Goal: Obtain resource: Obtain resource

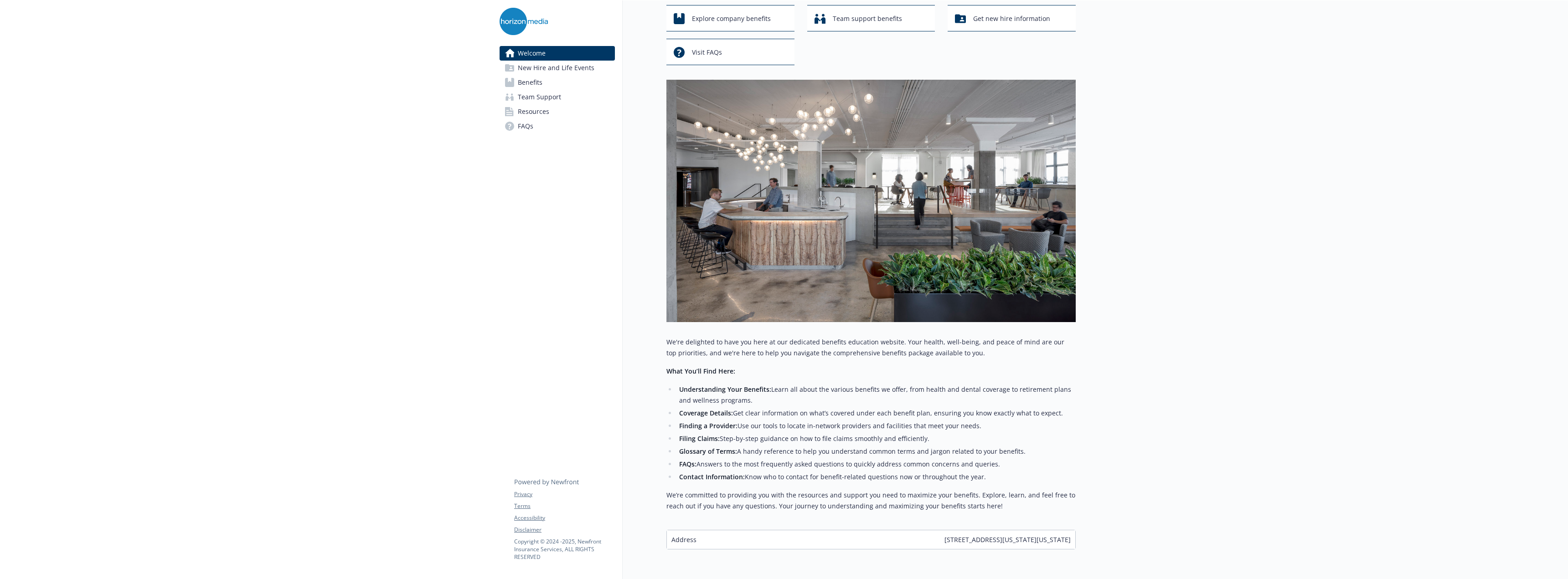
scroll to position [4, 0]
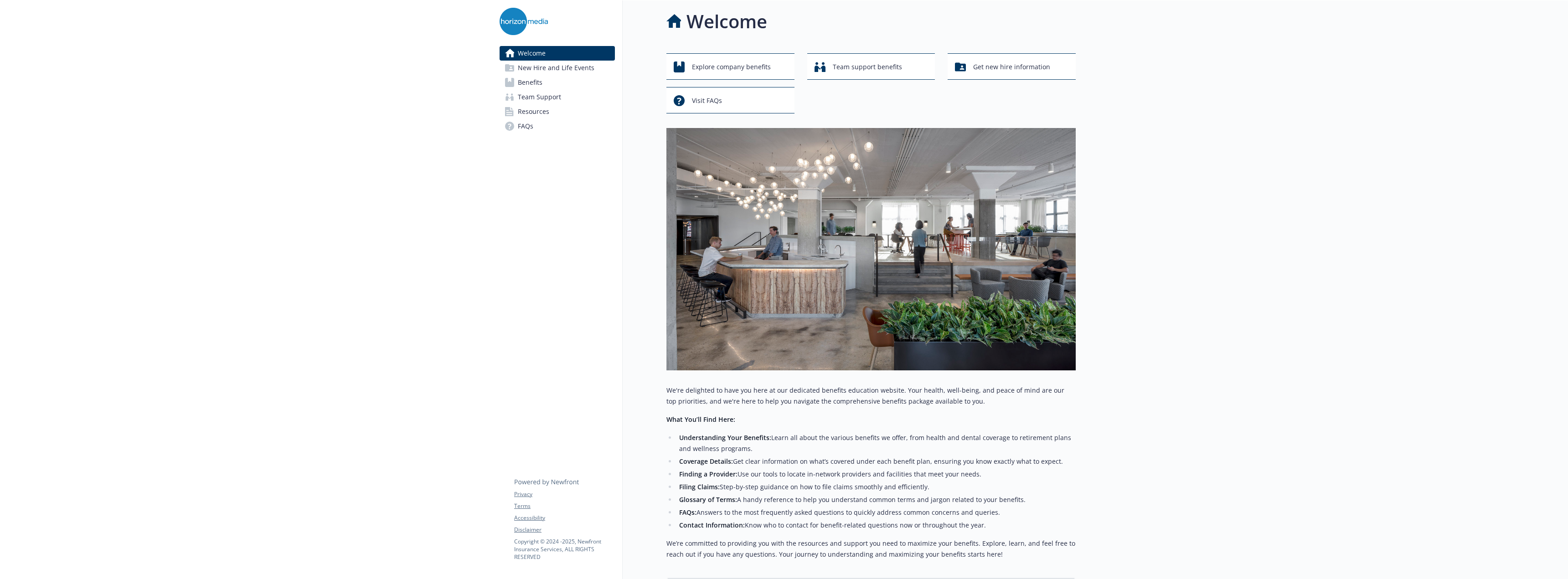
click at [533, 129] on link "FAQs" at bounding box center [557, 126] width 115 height 15
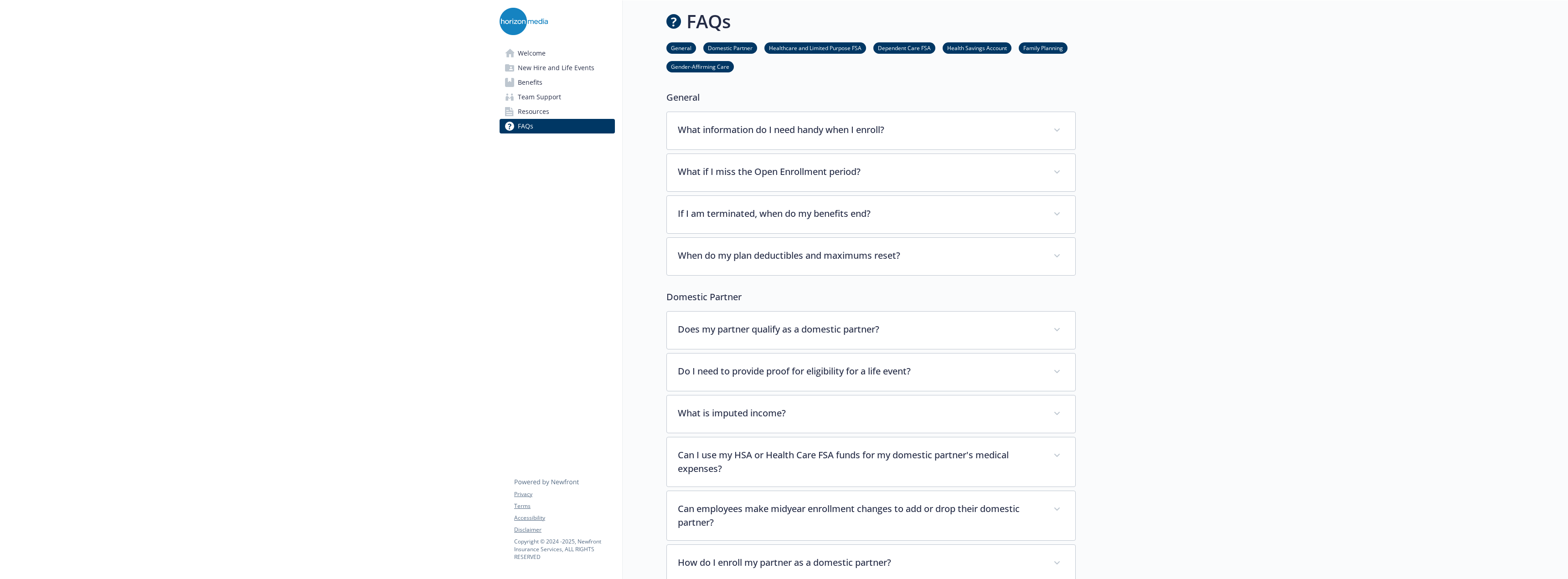
click at [529, 78] on span "Benefits" at bounding box center [530, 83] width 25 height 15
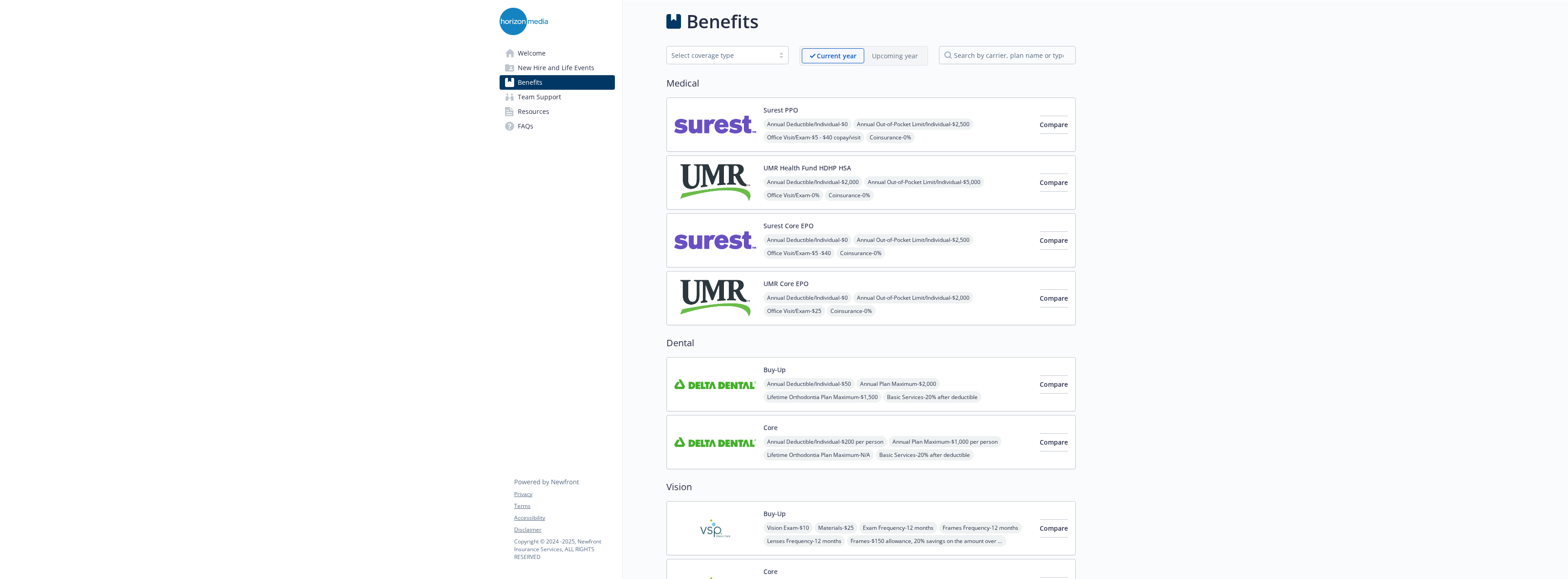
click at [693, 187] on img at bounding box center [714, 183] width 82 height 39
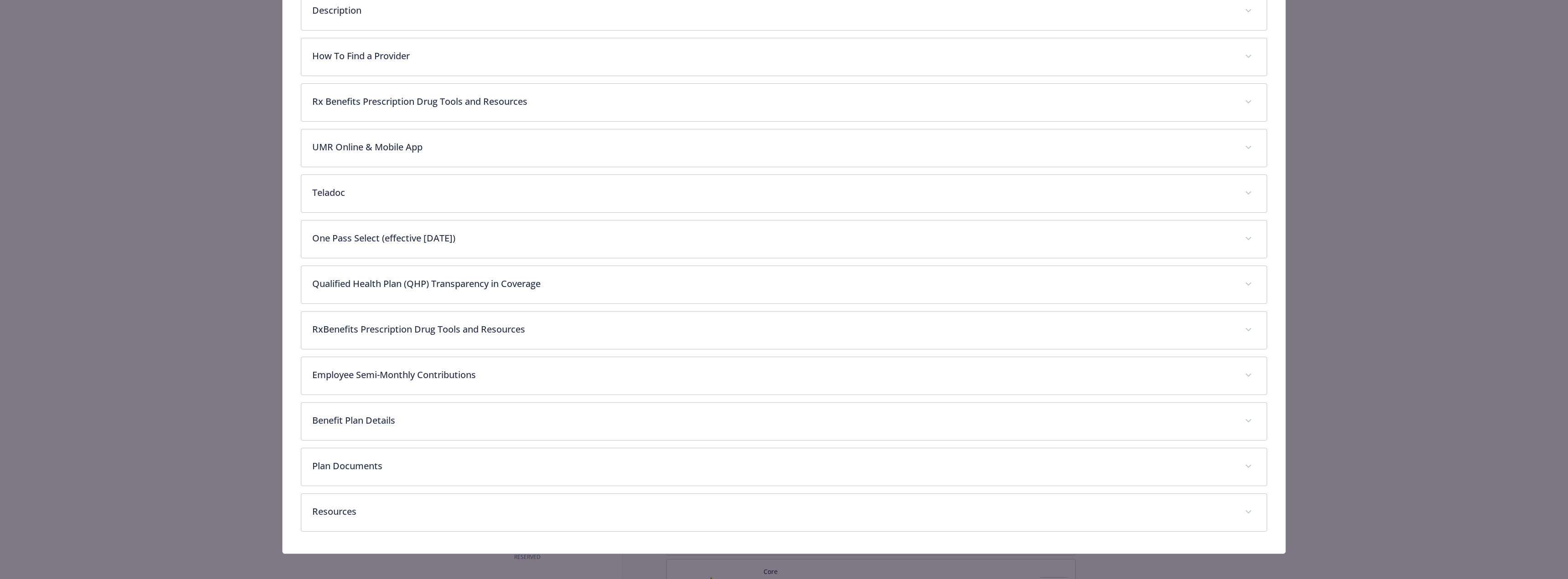
scroll to position [493, 0]
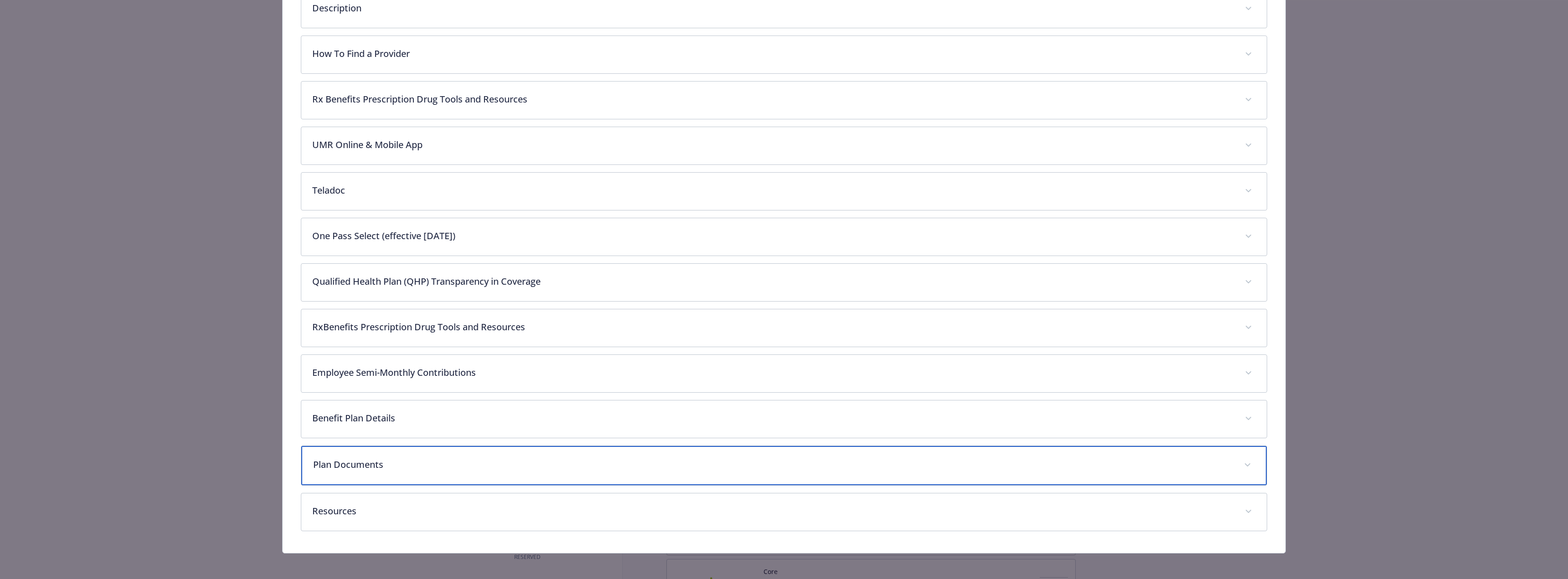
click at [511, 446] on div "Plan Documents" at bounding box center [784, 466] width 965 height 39
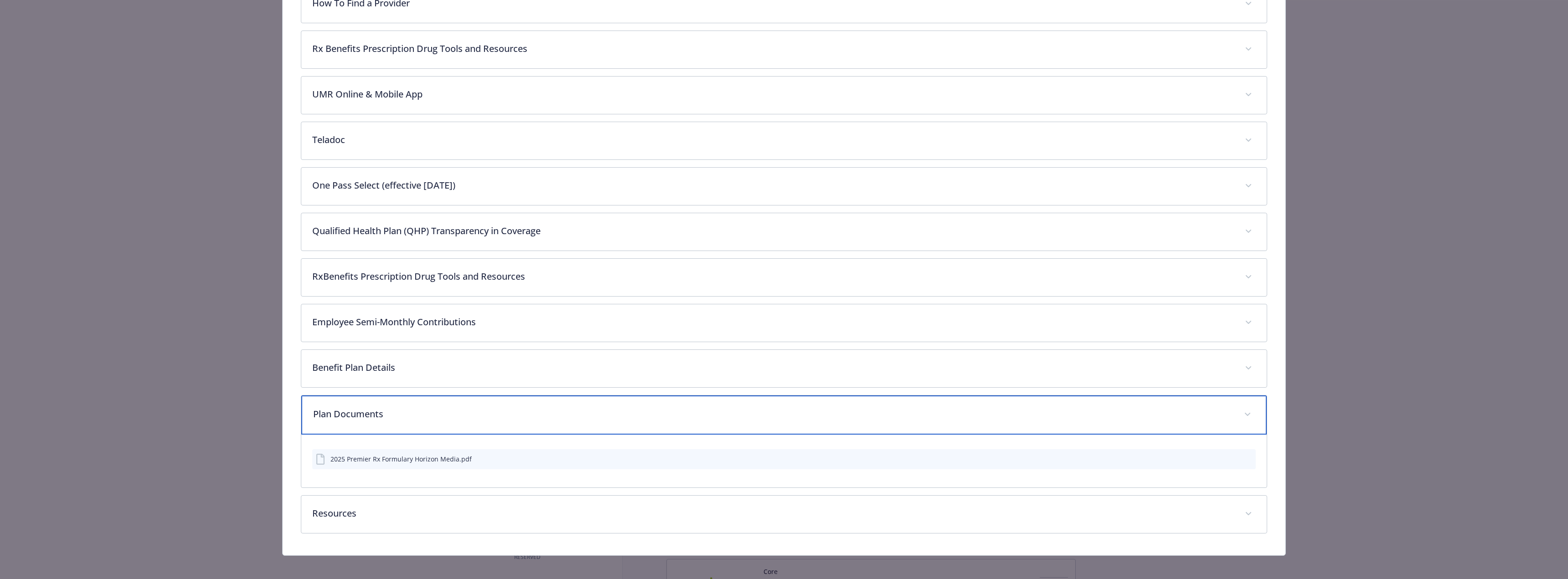
scroll to position [547, 0]
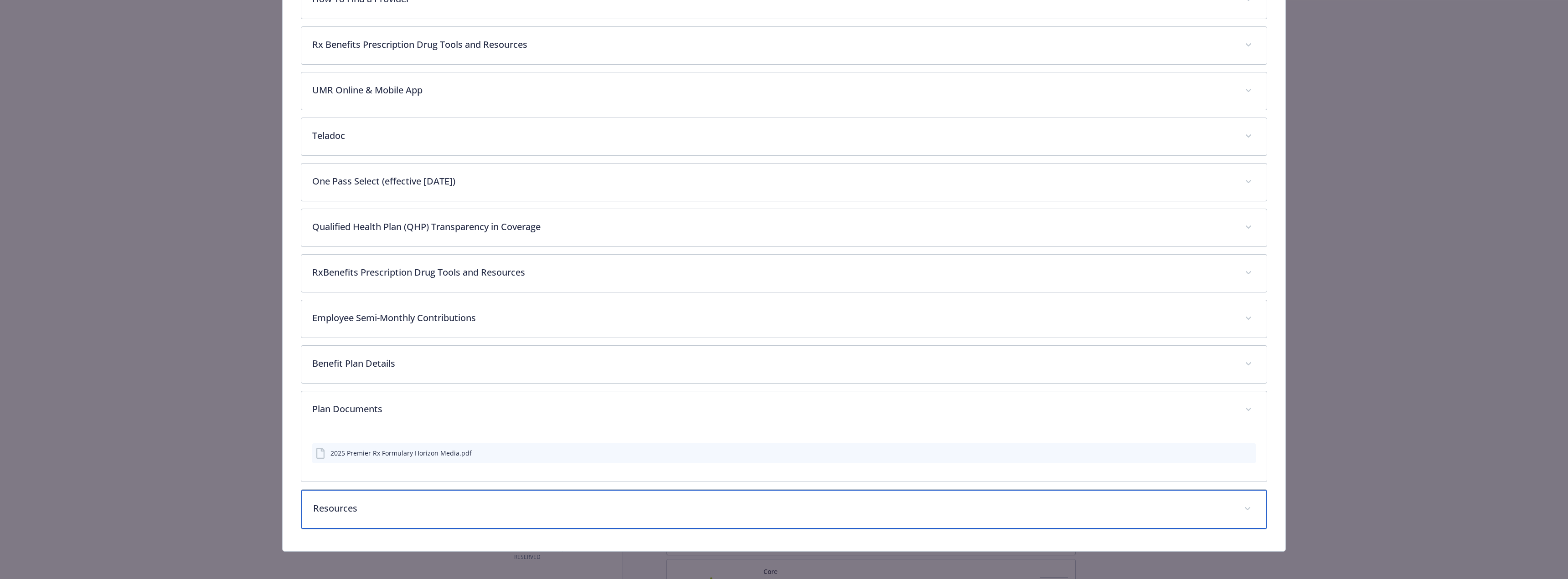
click at [334, 495] on div "Resources" at bounding box center [784, 509] width 965 height 39
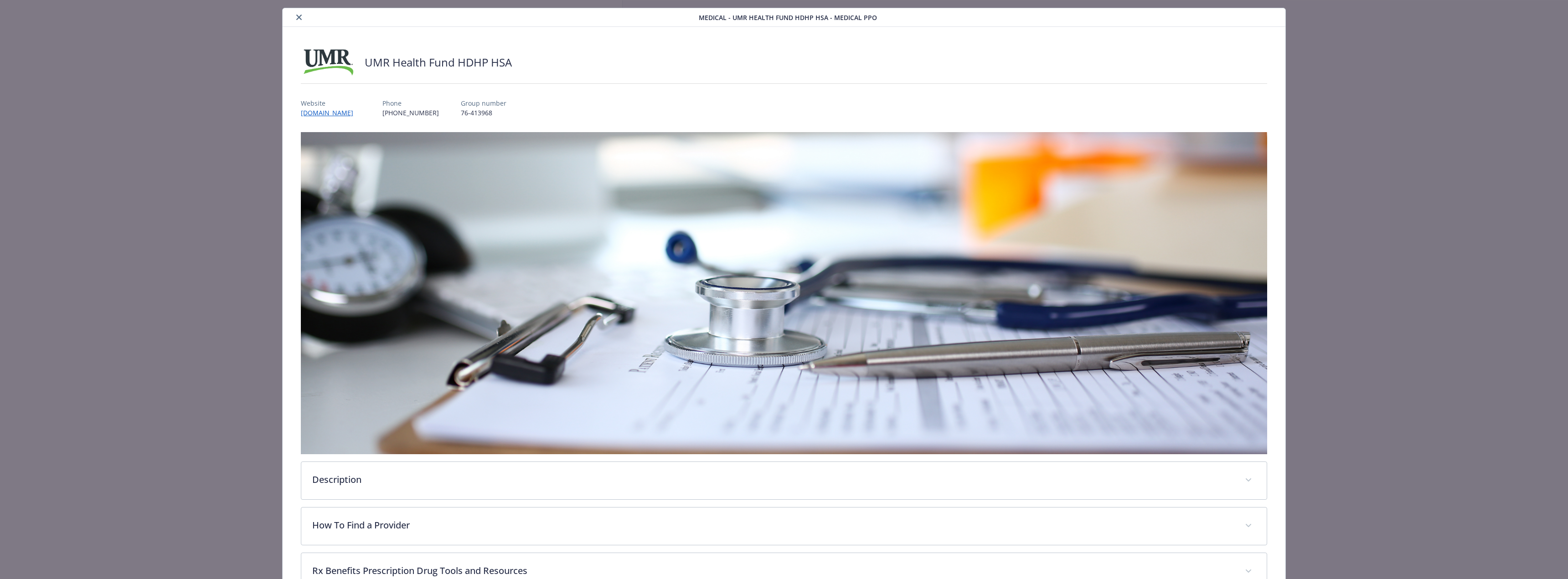
scroll to position [0, 0]
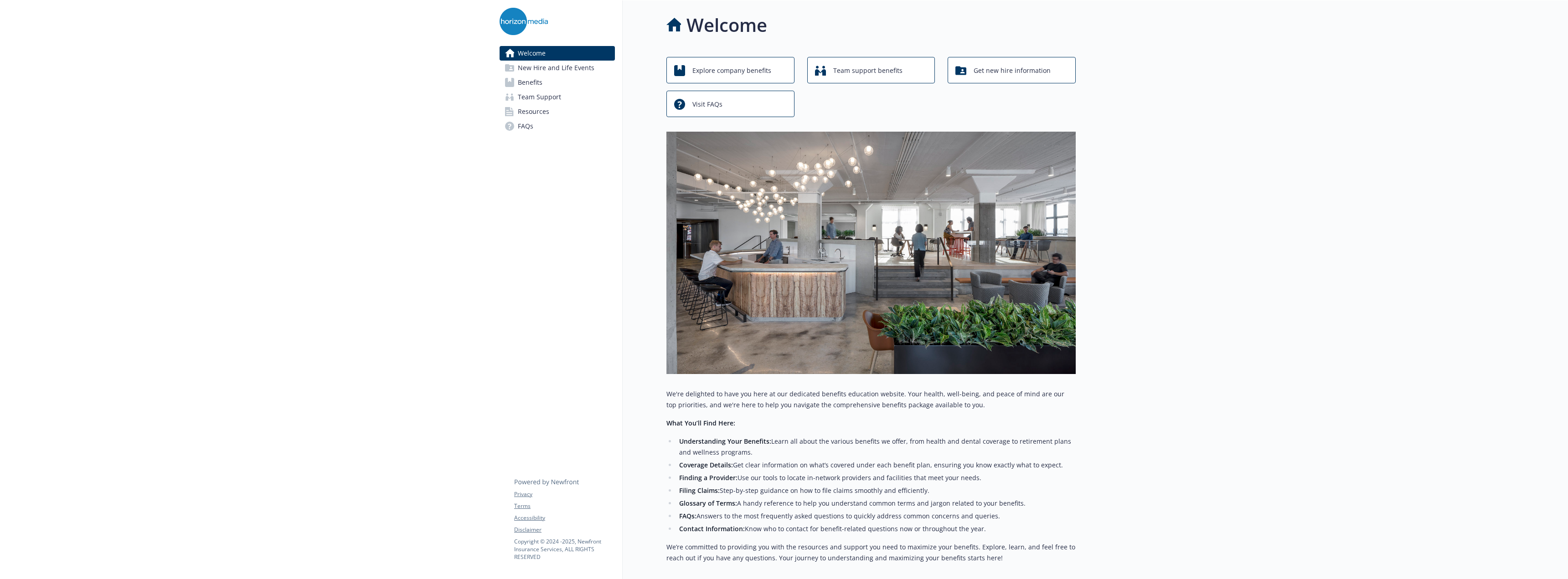
click at [546, 109] on span "Resources" at bounding box center [533, 111] width 32 height 15
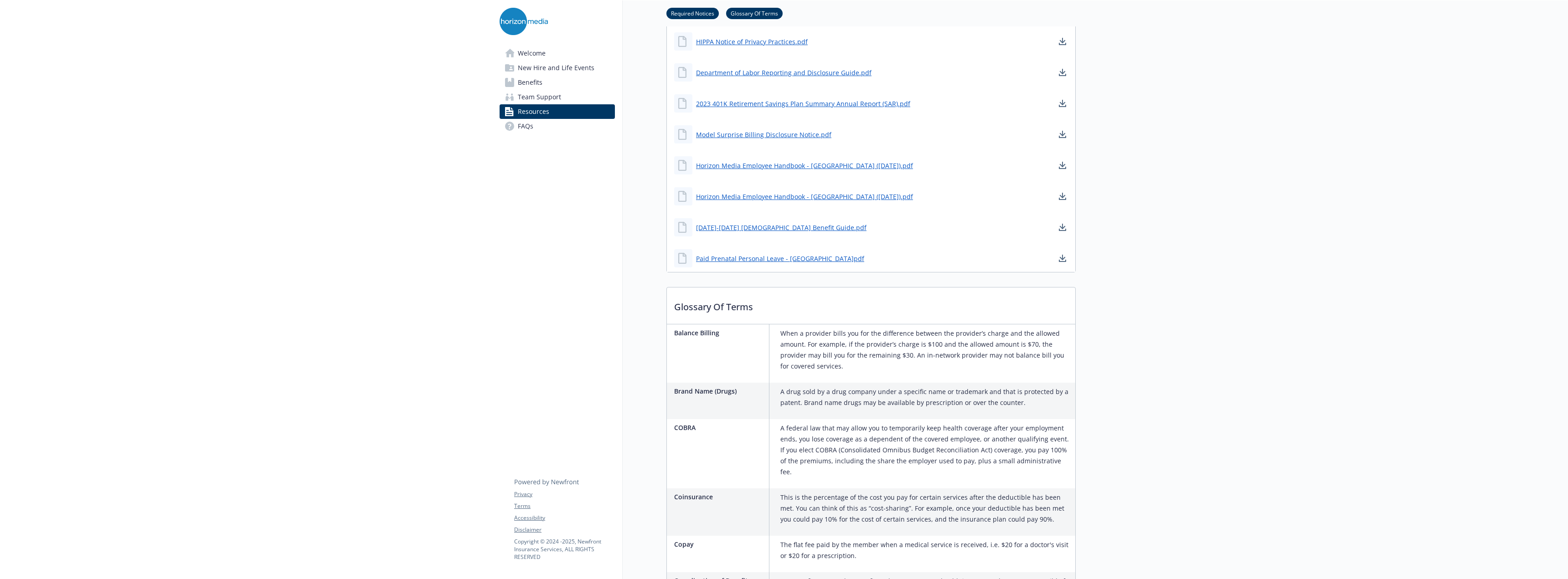
scroll to position [729, 0]
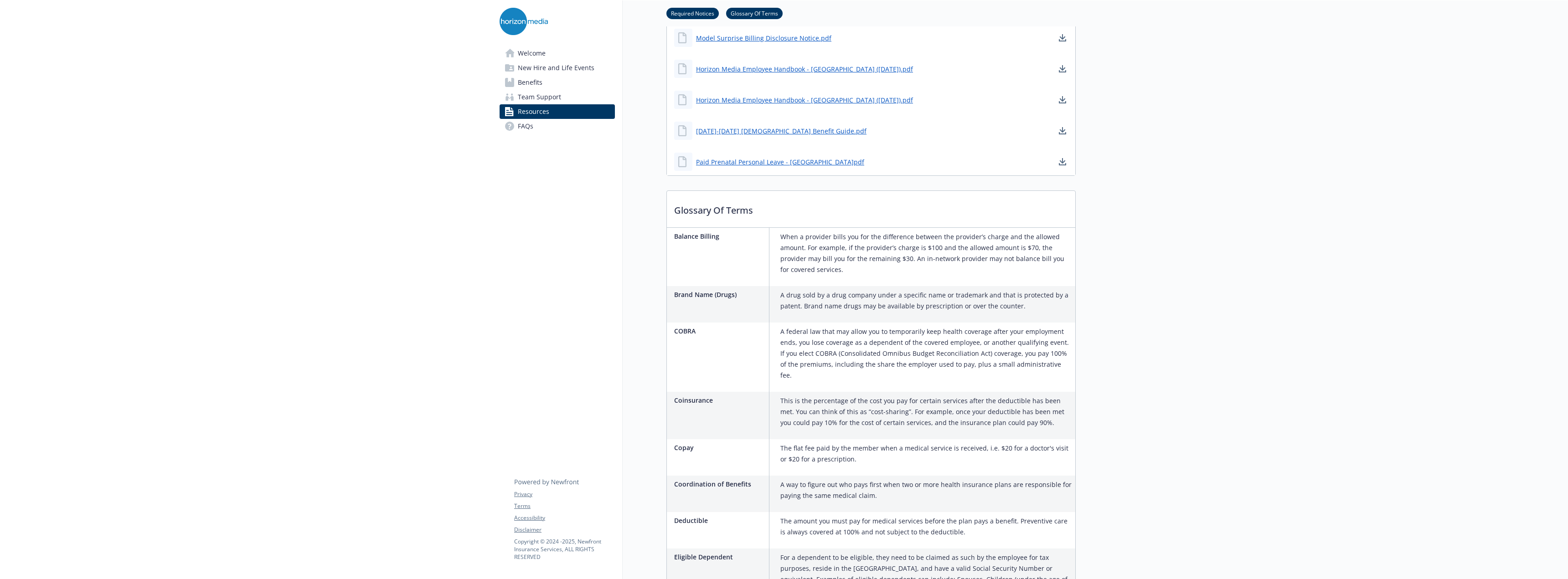
click at [547, 78] on link "Benefits" at bounding box center [557, 83] width 115 height 15
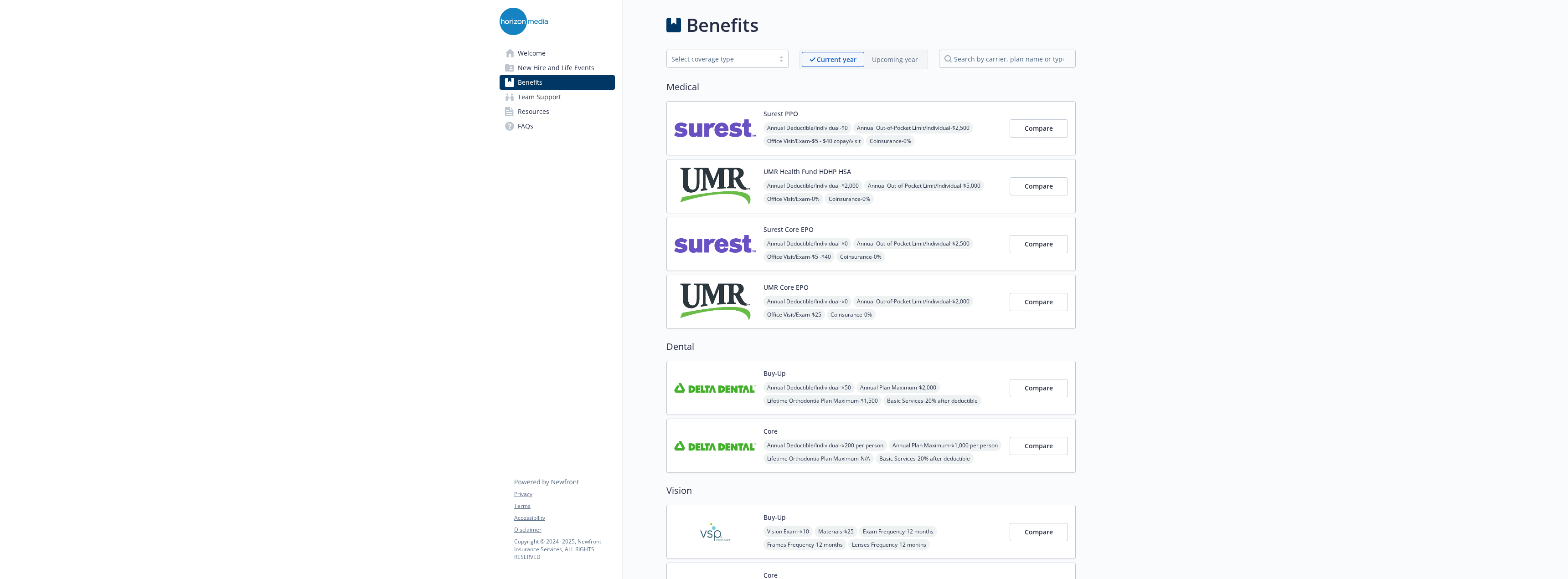
click at [706, 178] on img at bounding box center [714, 187] width 82 height 39
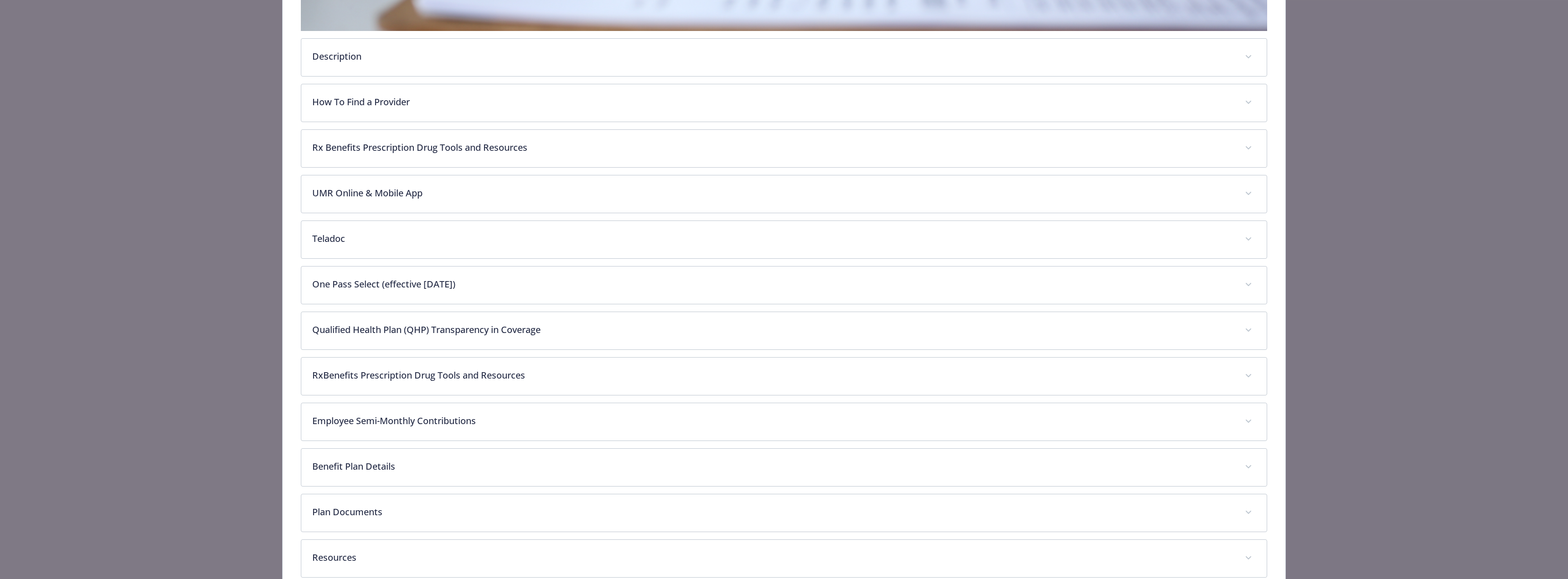
scroll to position [493, 0]
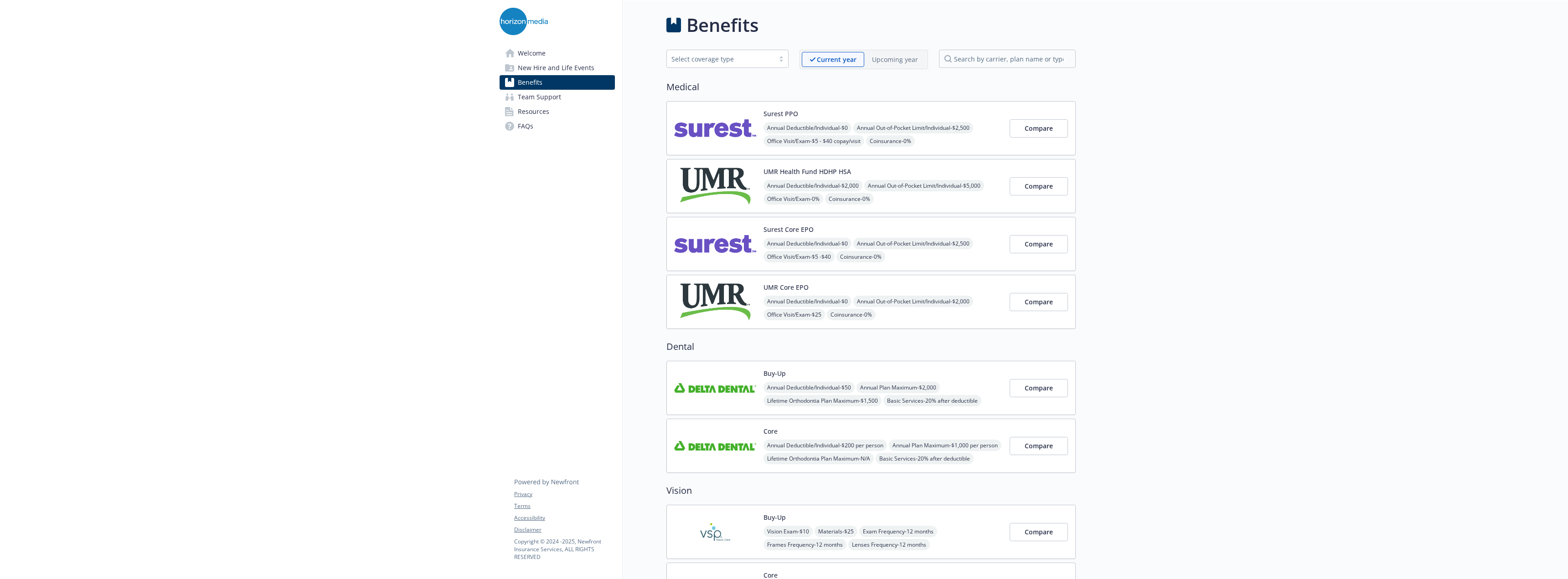
click at [512, 123] on circle at bounding box center [509, 126] width 9 height 9
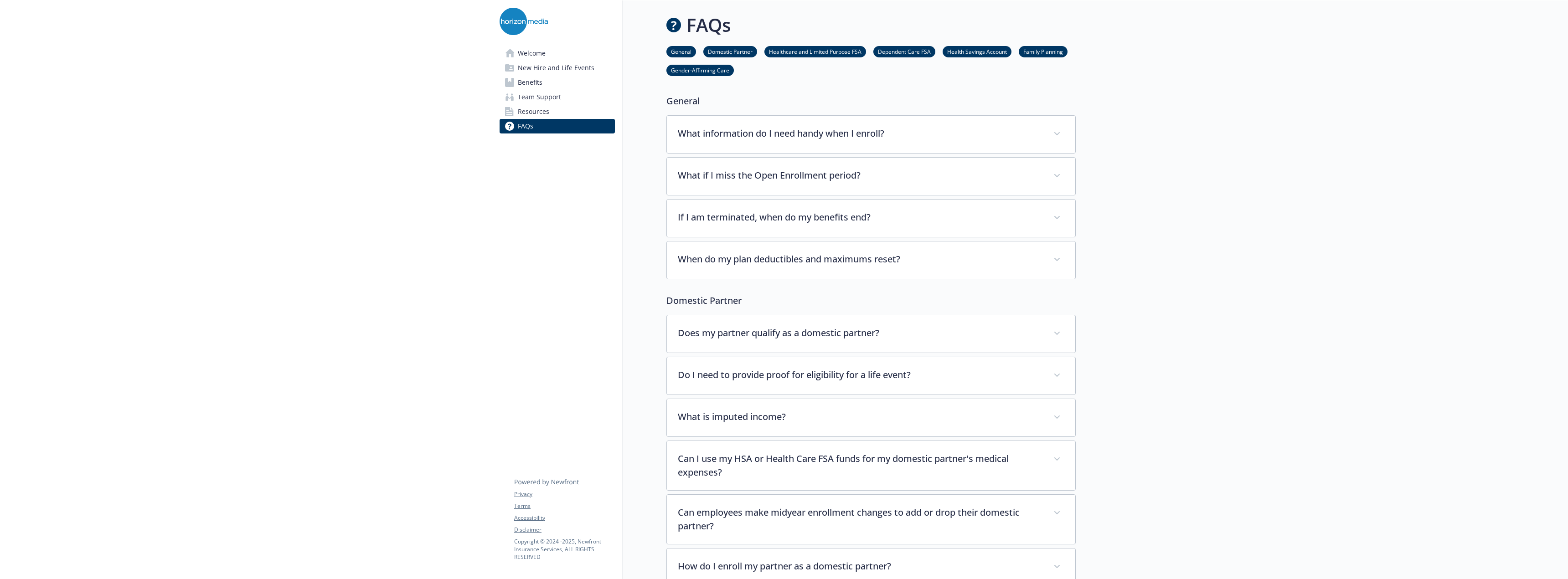
click at [556, 54] on link "Welcome" at bounding box center [557, 54] width 115 height 15
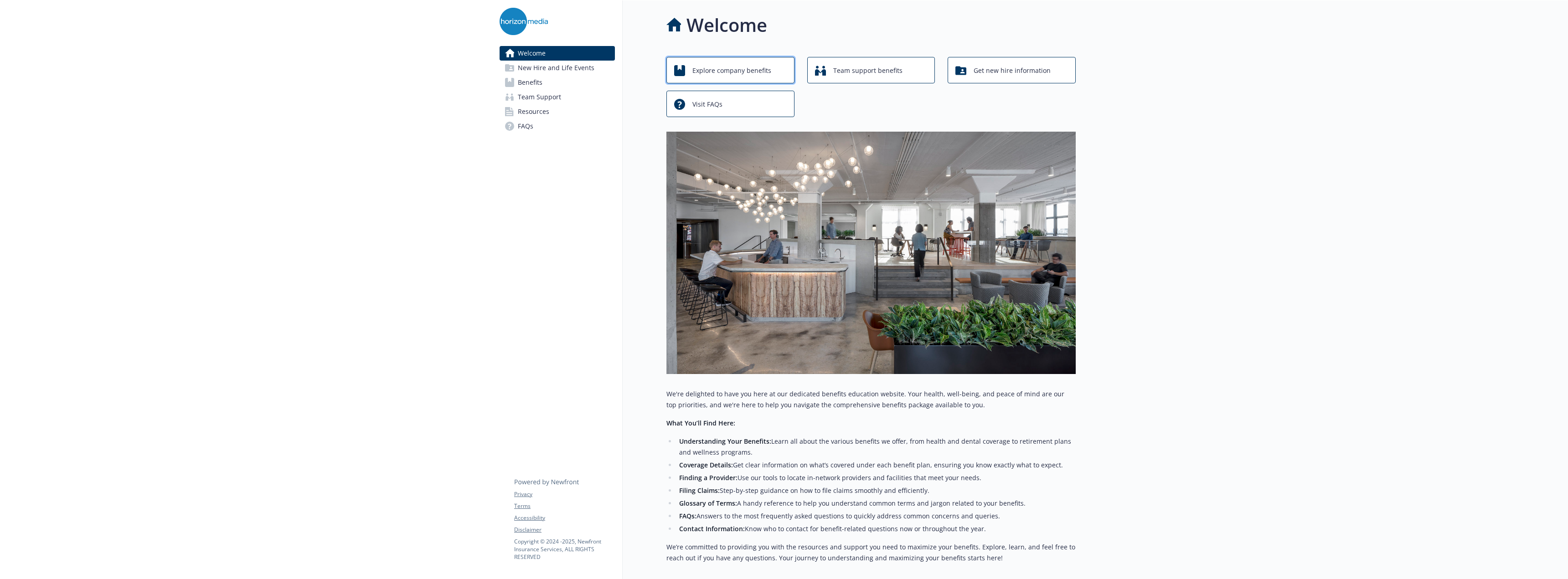
click at [685, 72] on icon "button" at bounding box center [679, 71] width 11 height 11
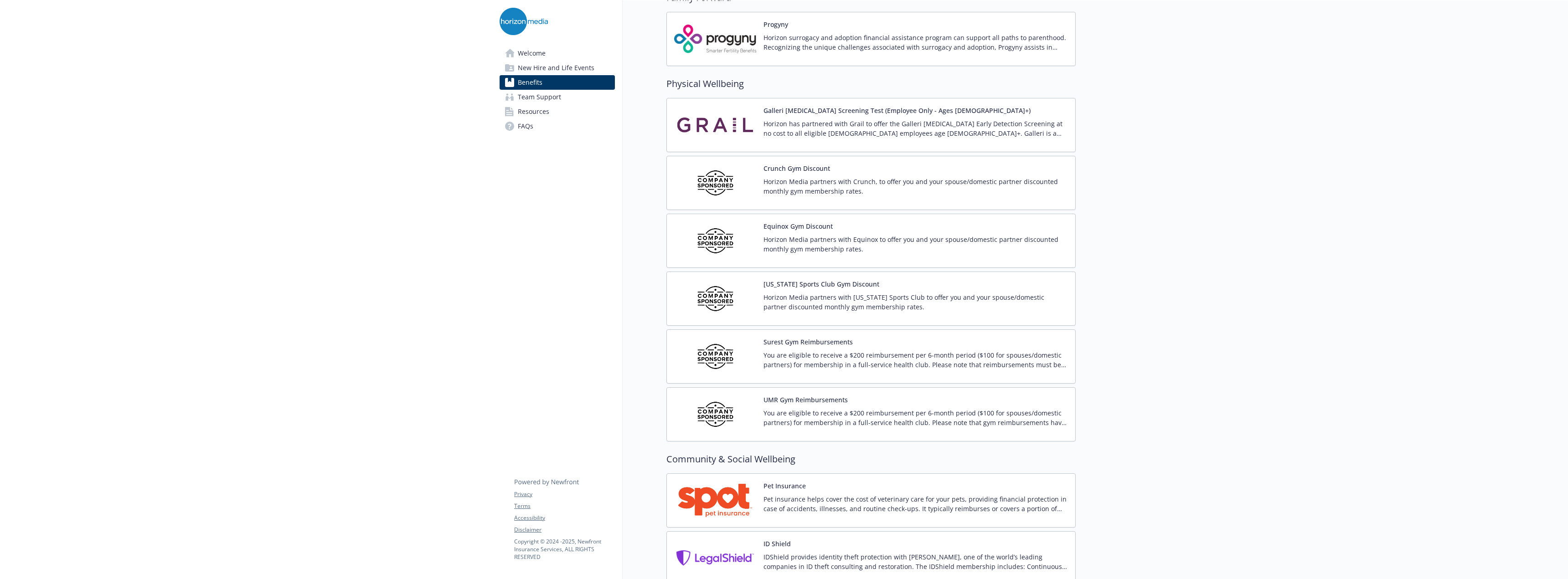
click at [776, 405] on div "UMR Gym Reimbursements You are eligible to receive a $200 reimbursement per 6-m…" at bounding box center [916, 415] width 304 height 39
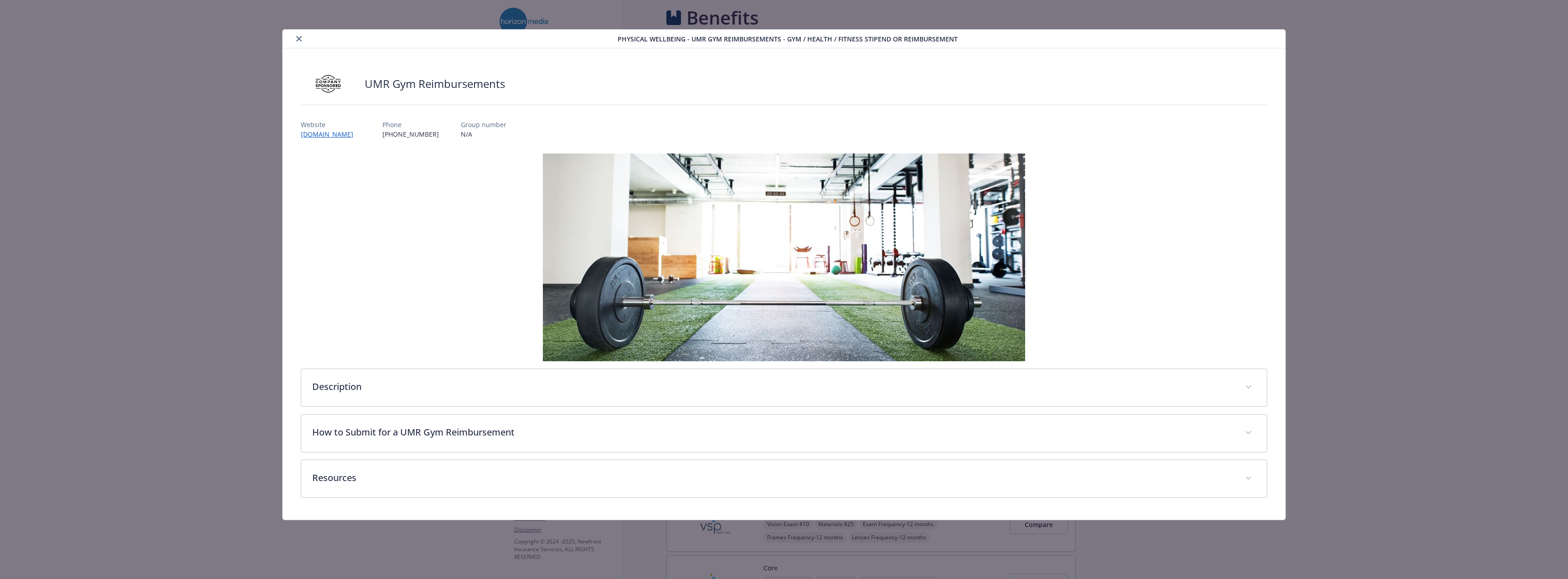
scroll to position [1935, 0]
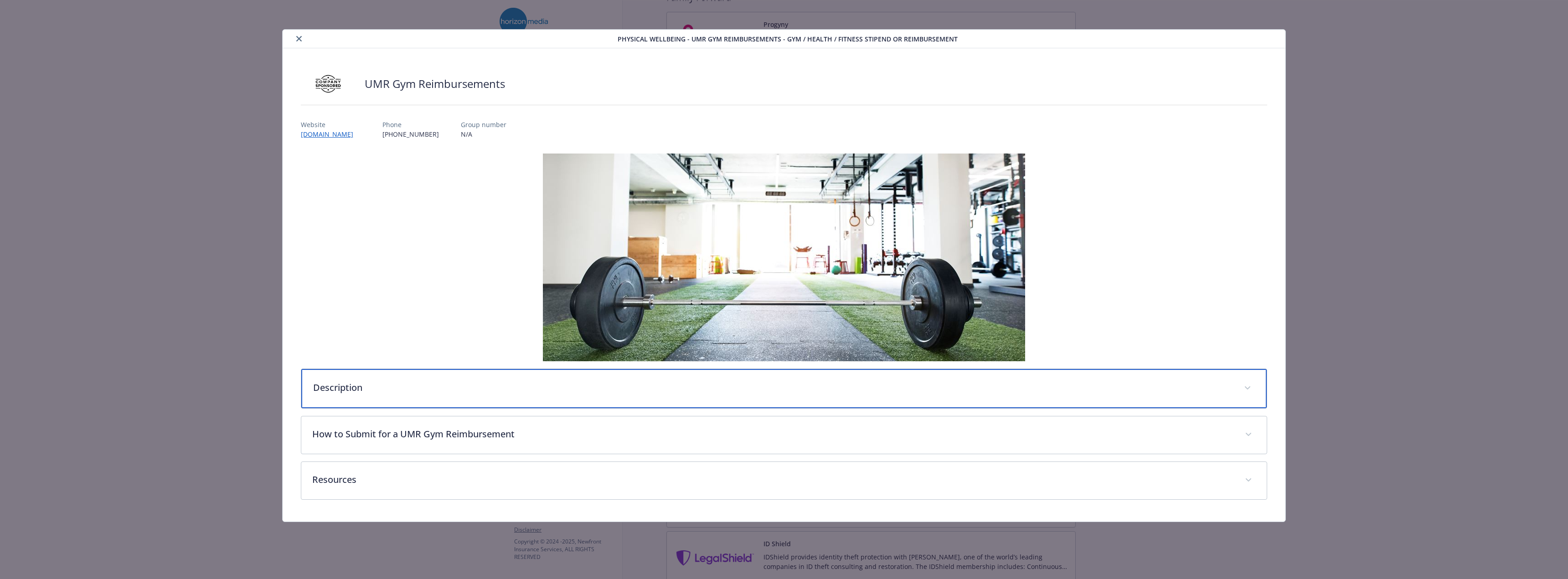
click at [766, 379] on div "Description" at bounding box center [784, 389] width 965 height 39
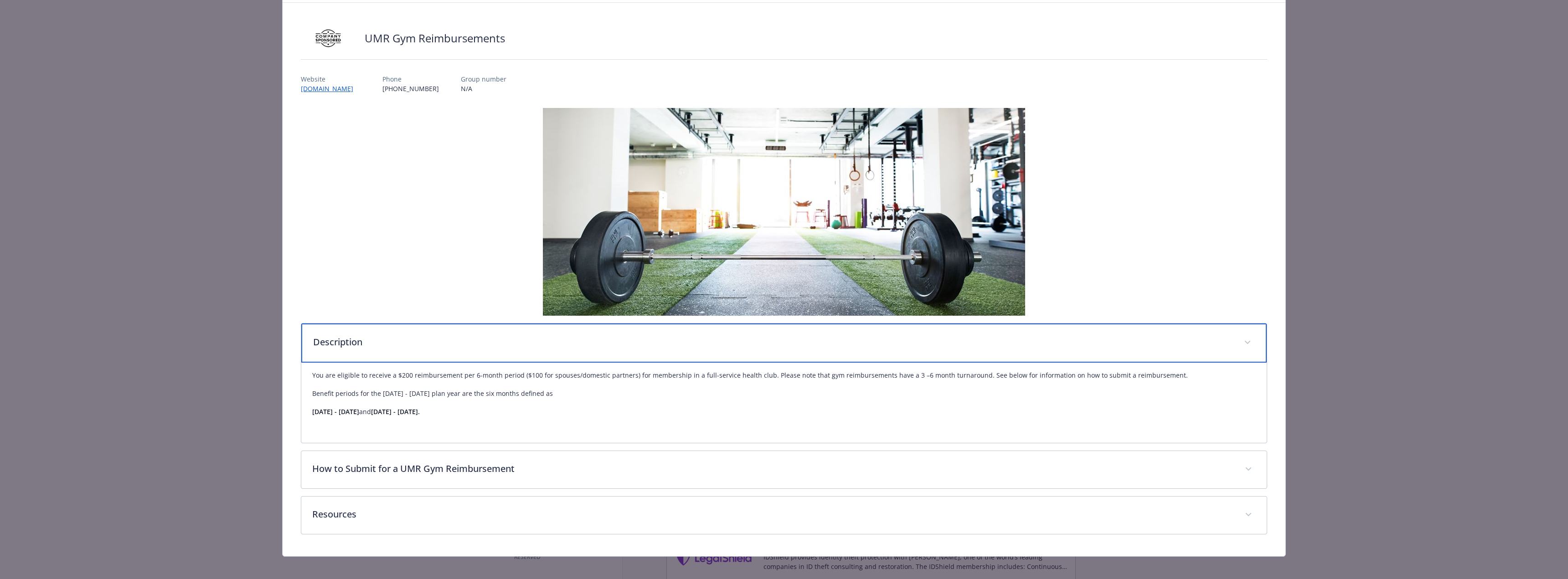
scroll to position [52, 0]
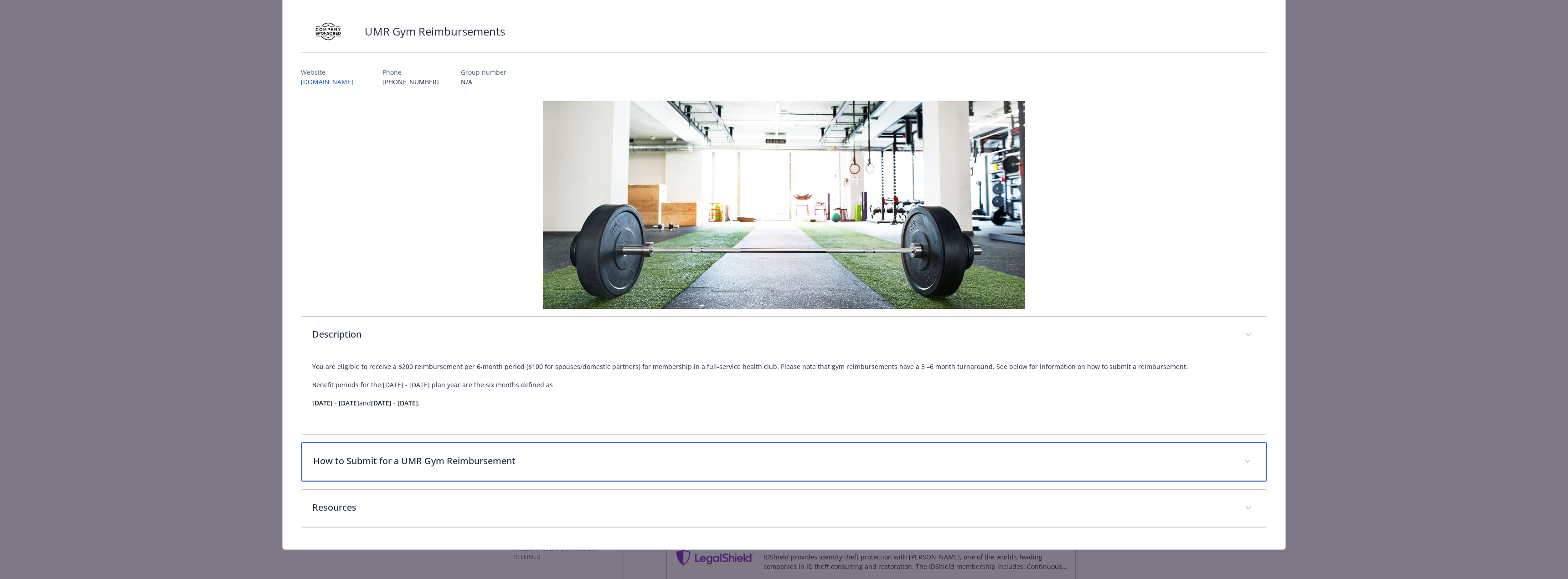
click at [699, 453] on div "How to Submit for a UMR Gym Reimbursement" at bounding box center [784, 462] width 965 height 39
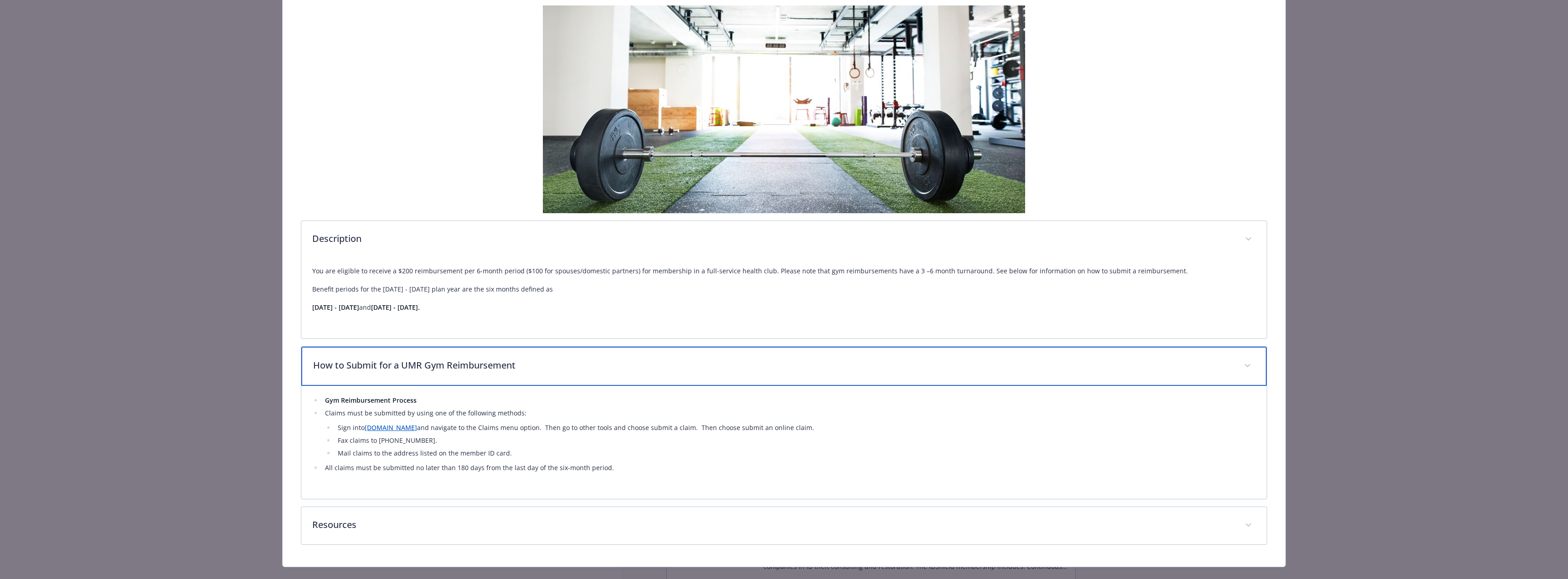
scroll to position [165, 0]
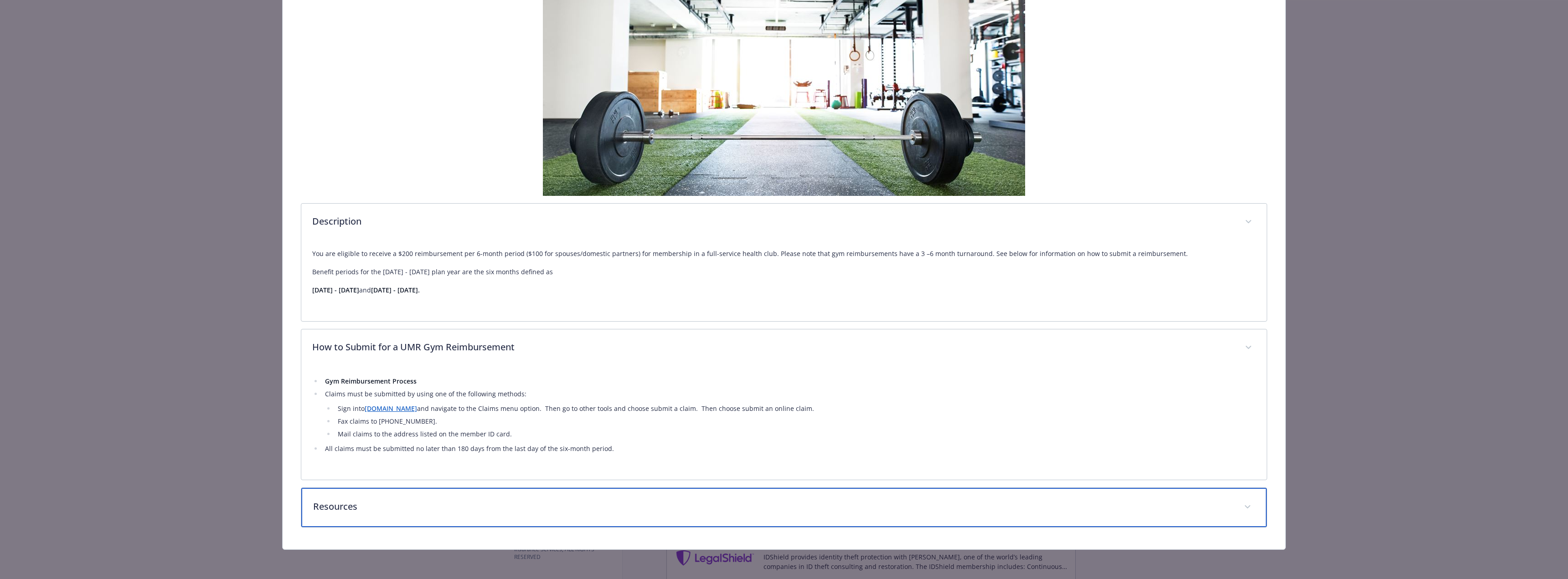
click at [653, 508] on p "Resources" at bounding box center [772, 507] width 919 height 14
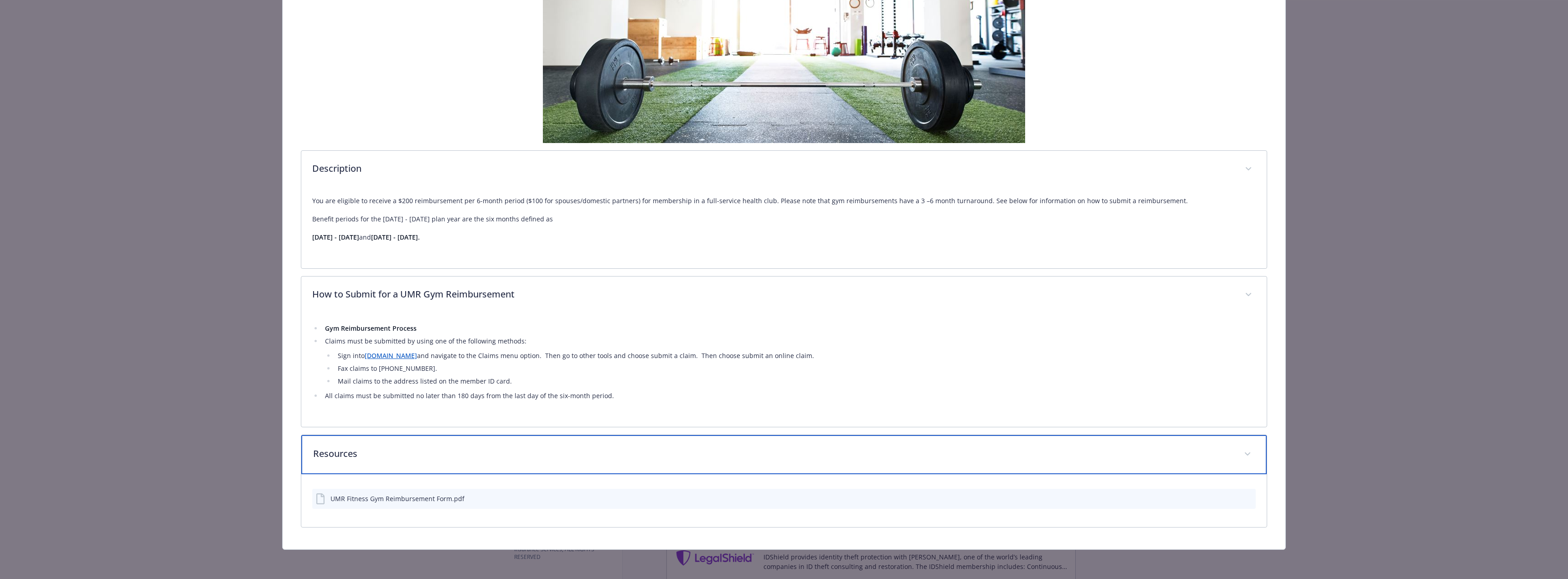
scroll to position [173, 0]
click at [565, 445] on div "Resources" at bounding box center [784, 455] width 965 height 39
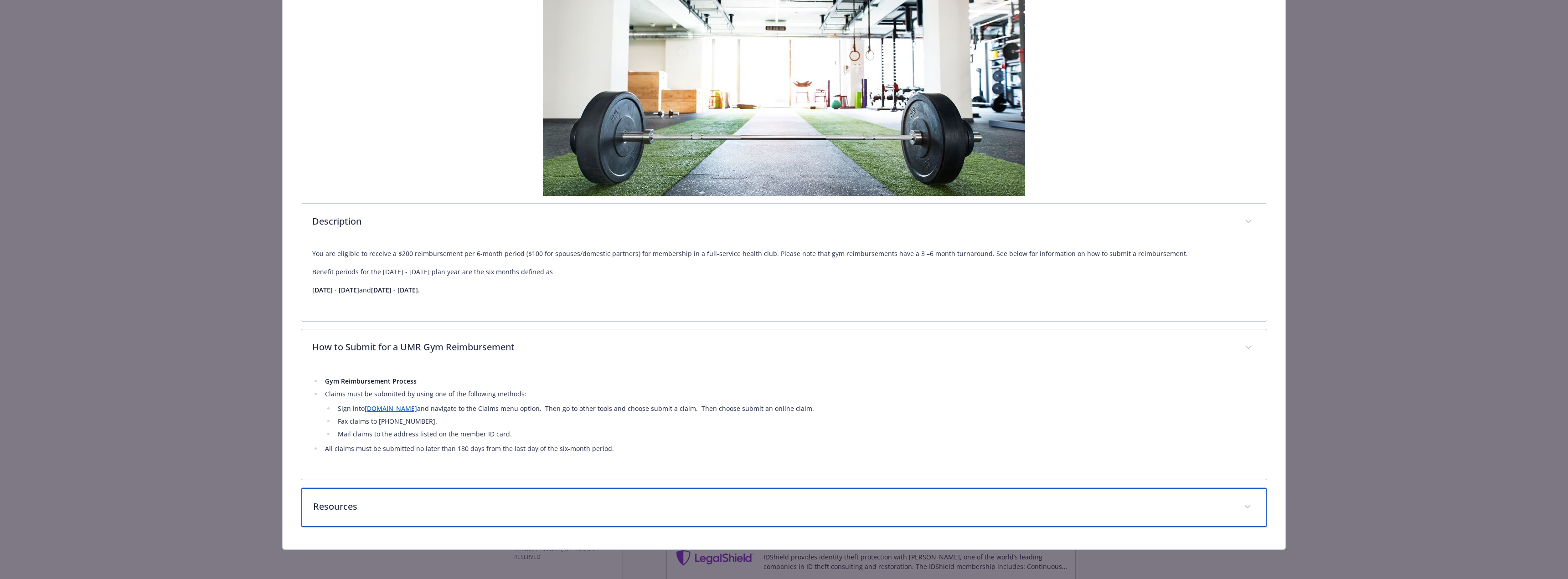
click at [558, 489] on div "Resources" at bounding box center [784, 508] width 965 height 39
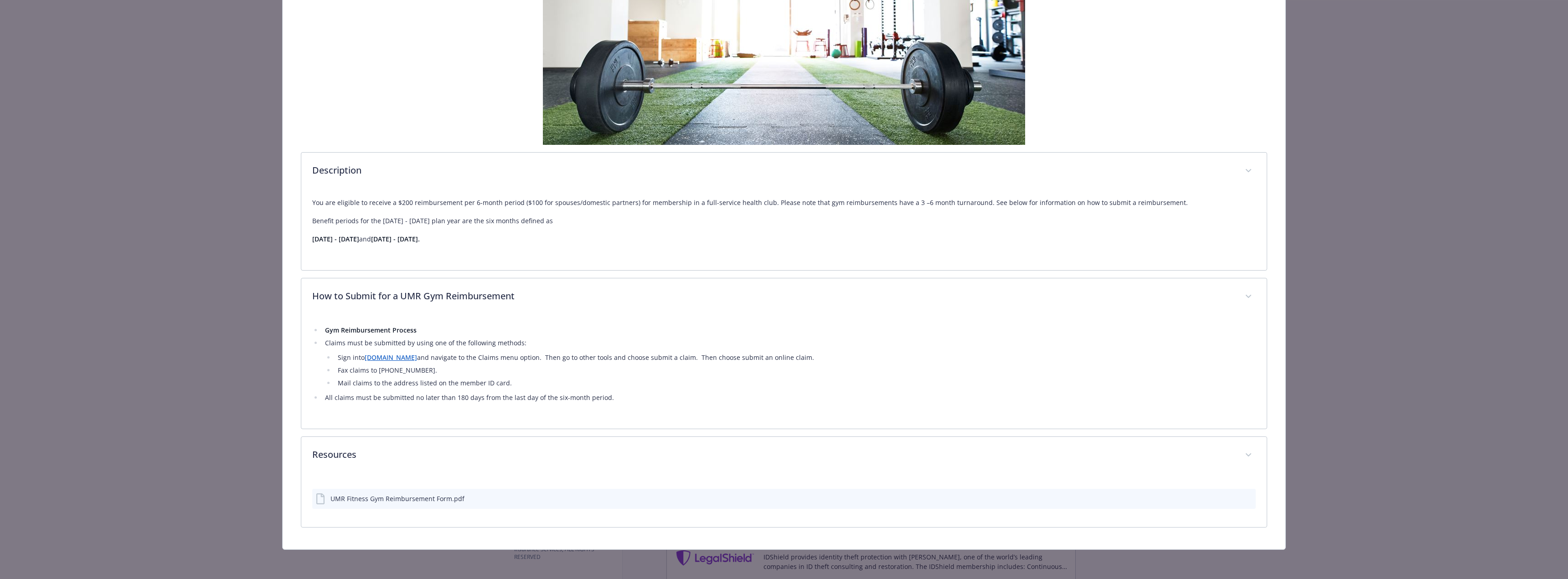
scroll to position [216, 0]
click at [427, 499] on div "UMR Fitness Gym Reimbursement Form.pdf" at bounding box center [397, 498] width 134 height 9
click at [1223, 498] on div "UMR Fitness Gym Reimbursement Form.pdf" at bounding box center [783, 499] width 944 height 20
click at [1228, 496] on icon "download file" at bounding box center [1232, 498] width 7 height 7
